Goal: Transaction & Acquisition: Purchase product/service

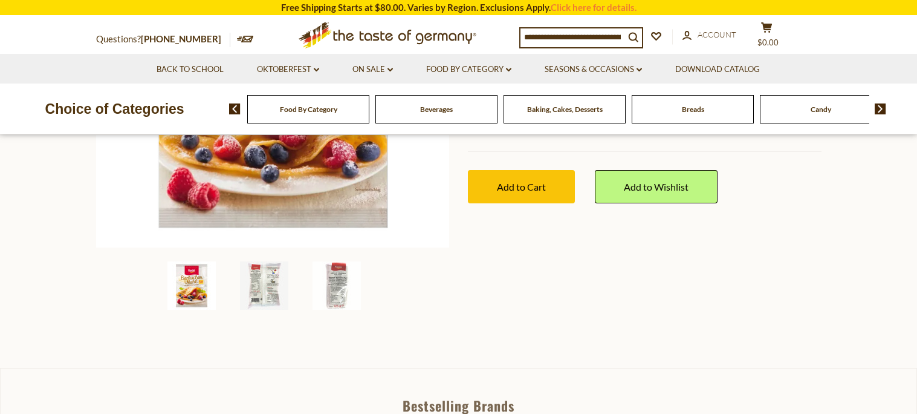
scroll to position [338, 0]
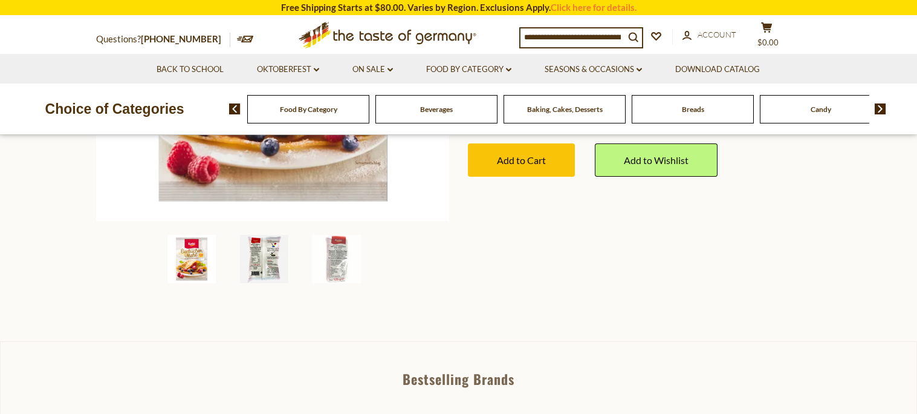
click at [256, 247] on img at bounding box center [264, 259] width 48 height 48
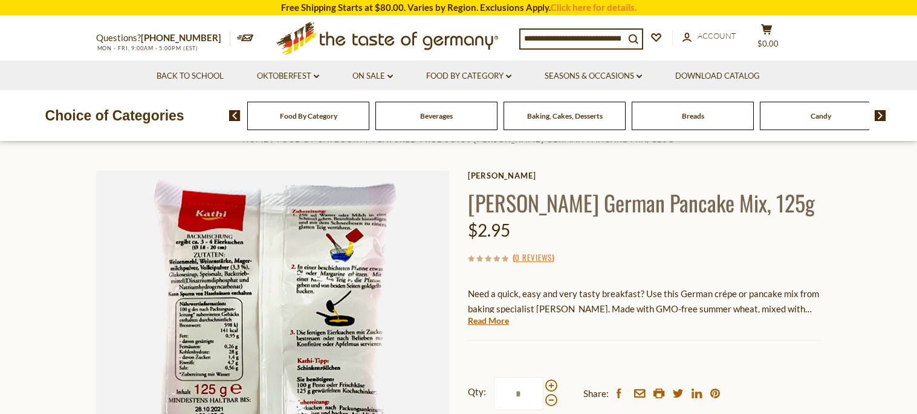
scroll to position [0, 0]
